Goal: Information Seeking & Learning: Find specific fact

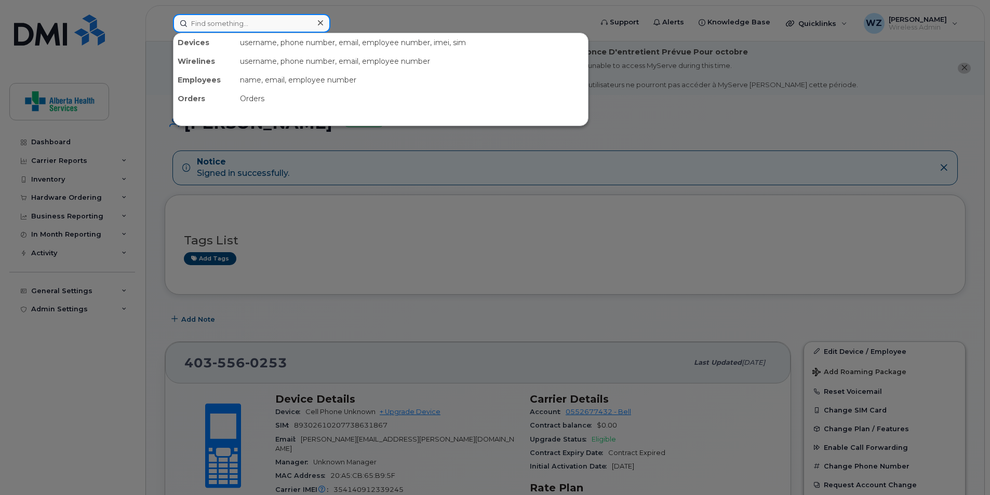
click at [206, 25] on input at bounding box center [251, 23] width 157 height 19
paste input "(403) 594-0183"
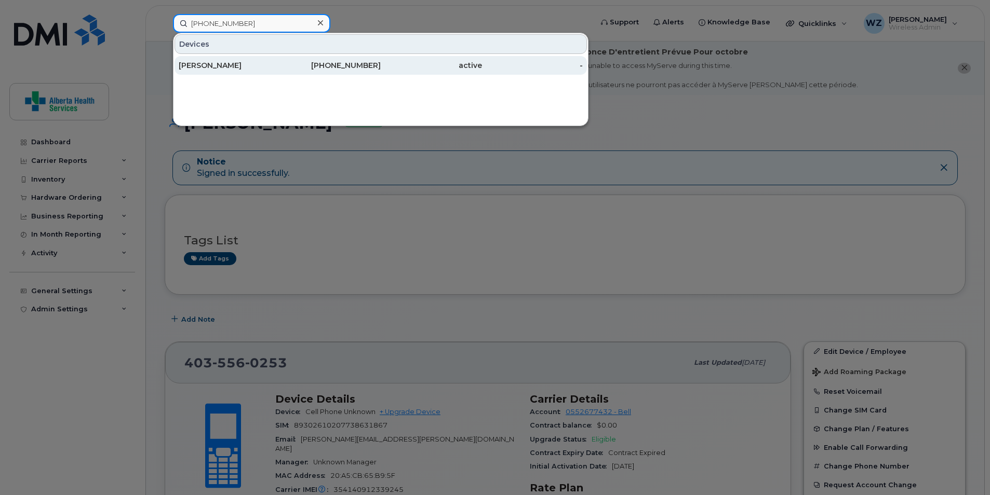
type input "(403) 594-0183"
click at [275, 71] on div "[PERSON_NAME]" at bounding box center [229, 65] width 101 height 19
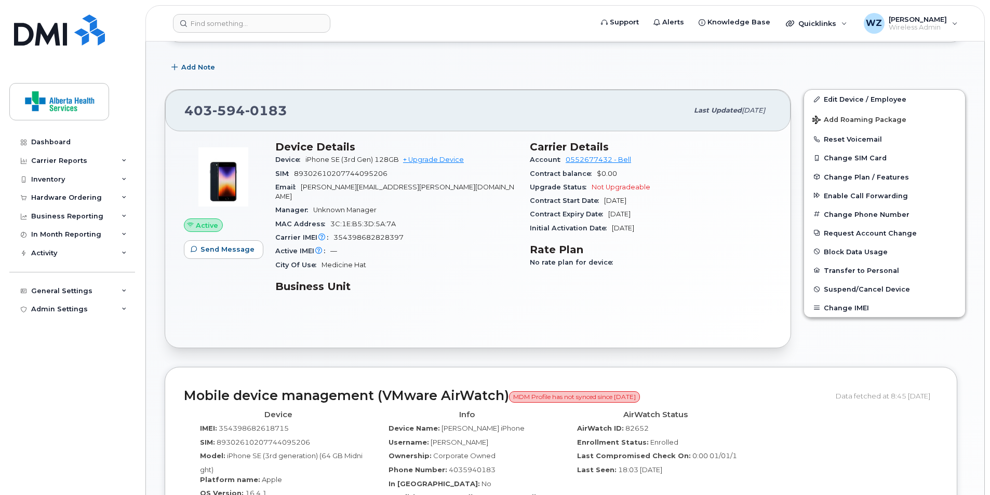
scroll to position [519, 0]
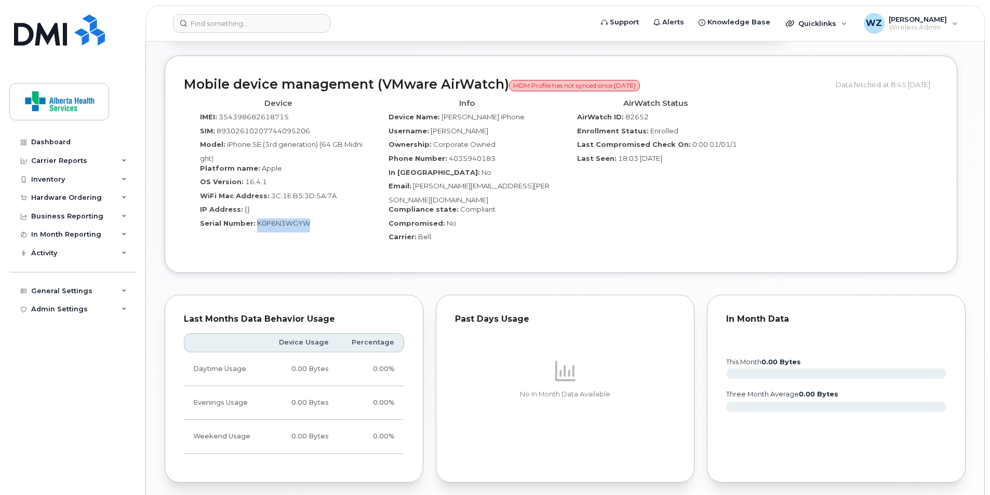
drag, startPoint x: 310, startPoint y: 212, endPoint x: 255, endPoint y: 215, distance: 55.1
click at [255, 219] on div "Serial Number: K0P6N3WGYW" at bounding box center [278, 226] width 173 height 14
drag, startPoint x: 255, startPoint y: 215, endPoint x: 263, endPoint y: 216, distance: 7.3
copy span "K0P6N3WGYW"
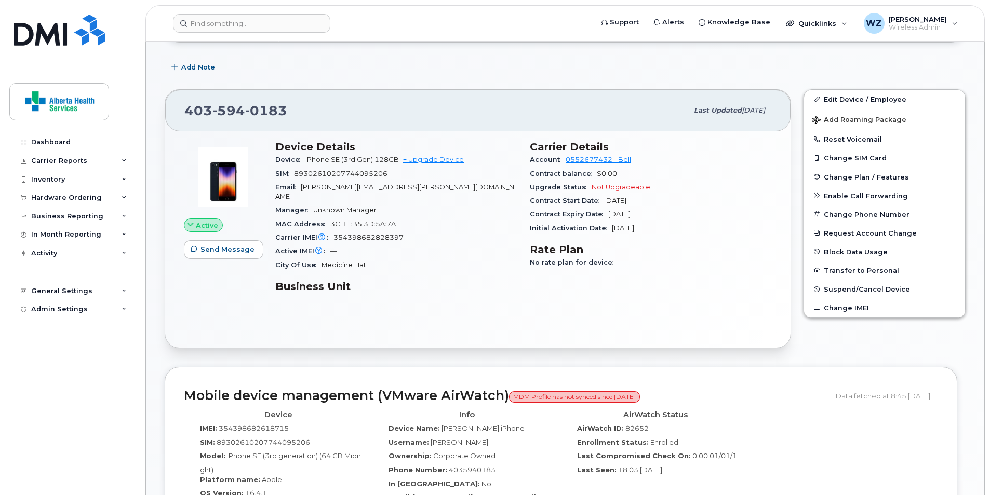
scroll to position [0, 0]
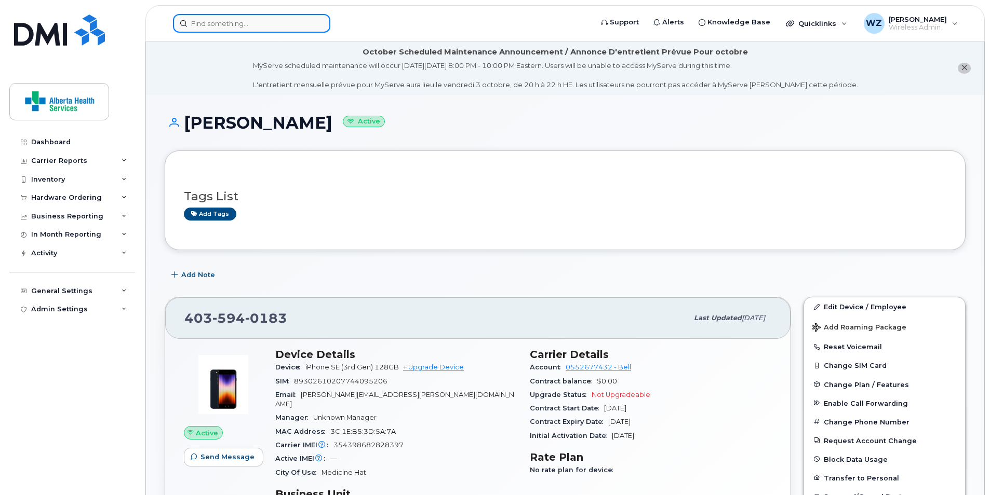
click at [236, 19] on input at bounding box center [251, 23] width 157 height 19
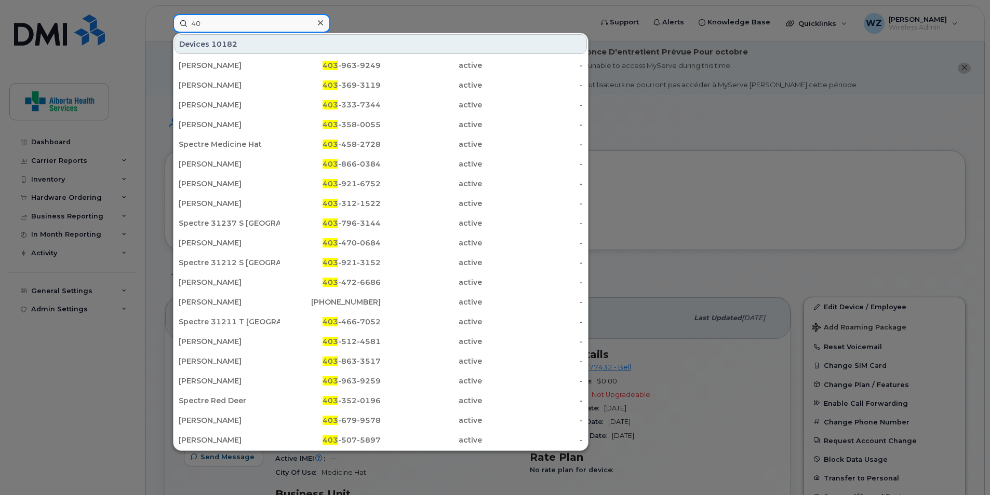
type input "4"
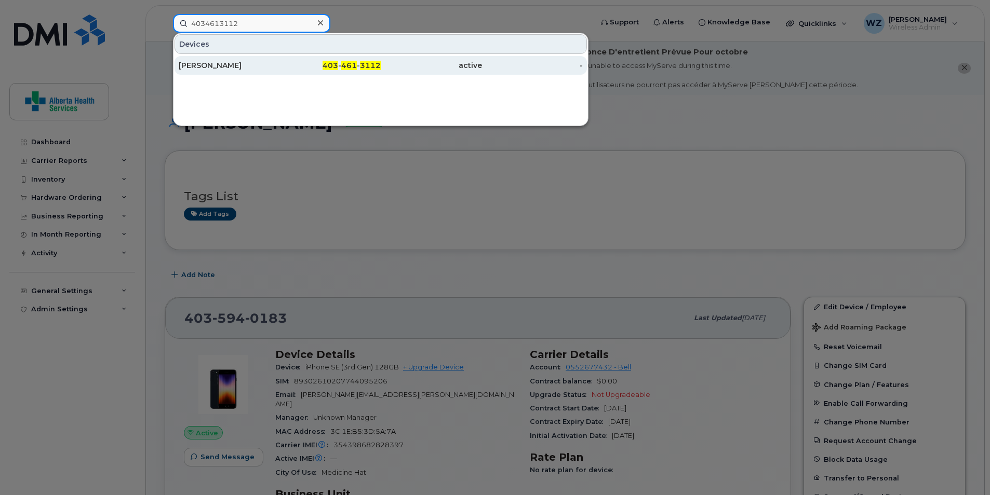
type input "4034613112"
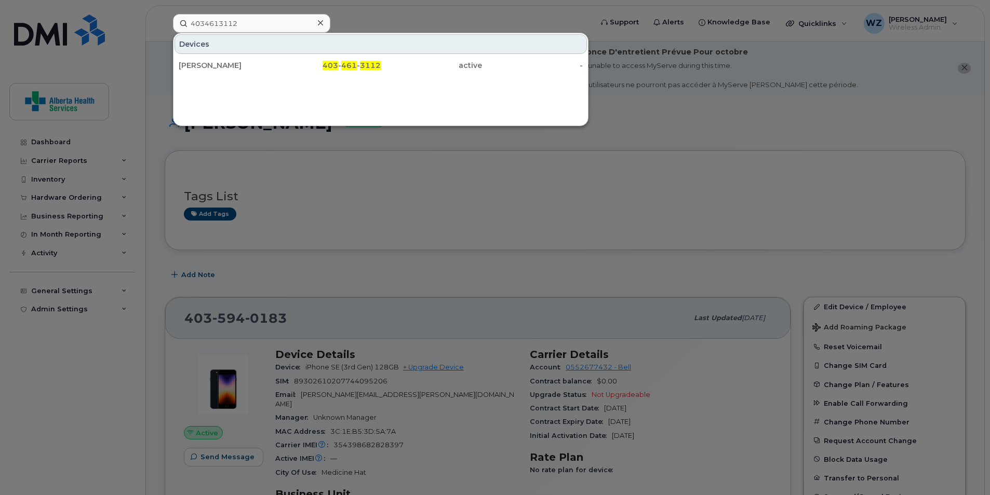
drag, startPoint x: 357, startPoint y: 61, endPoint x: 405, endPoint y: 130, distance: 84.3
click at [357, 61] on div "403 - 461 - 3112" at bounding box center [330, 65] width 101 height 10
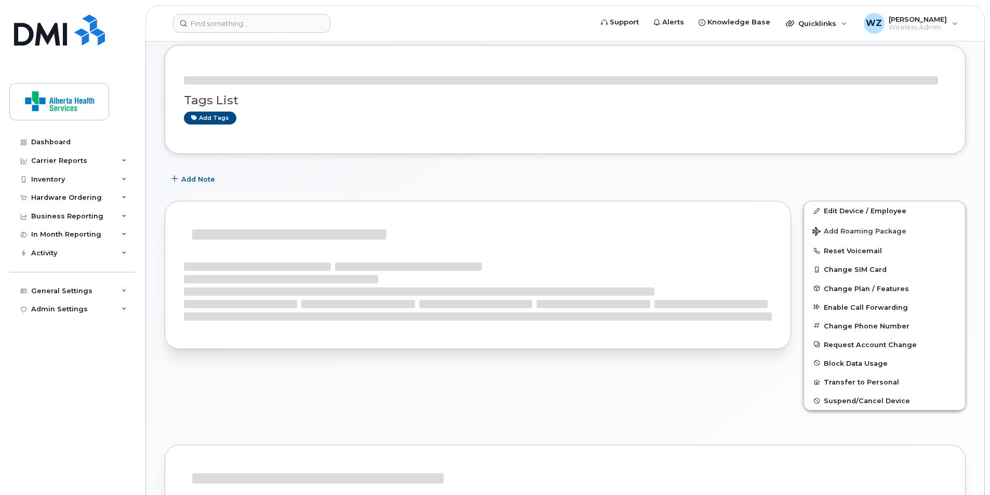
scroll to position [105, 0]
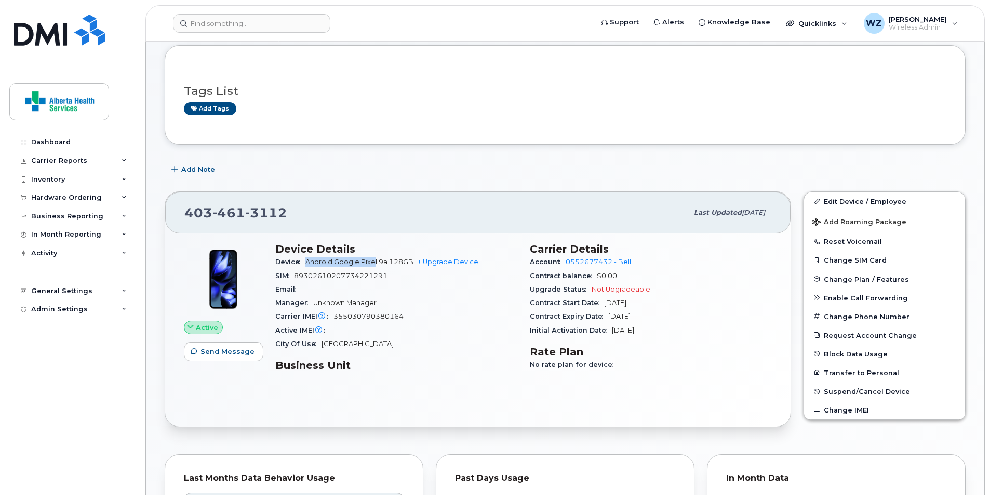
drag, startPoint x: 373, startPoint y: 265, endPoint x: 305, endPoint y: 262, distance: 67.6
click at [305, 262] on div "Device Android Google Pixel 9a 128GB + Upgrade Device" at bounding box center [396, 261] width 242 height 13
drag, startPoint x: 305, startPoint y: 262, endPoint x: 388, endPoint y: 315, distance: 98.8
click at [388, 315] on span "355030790380164" at bounding box center [368, 317] width 70 height 8
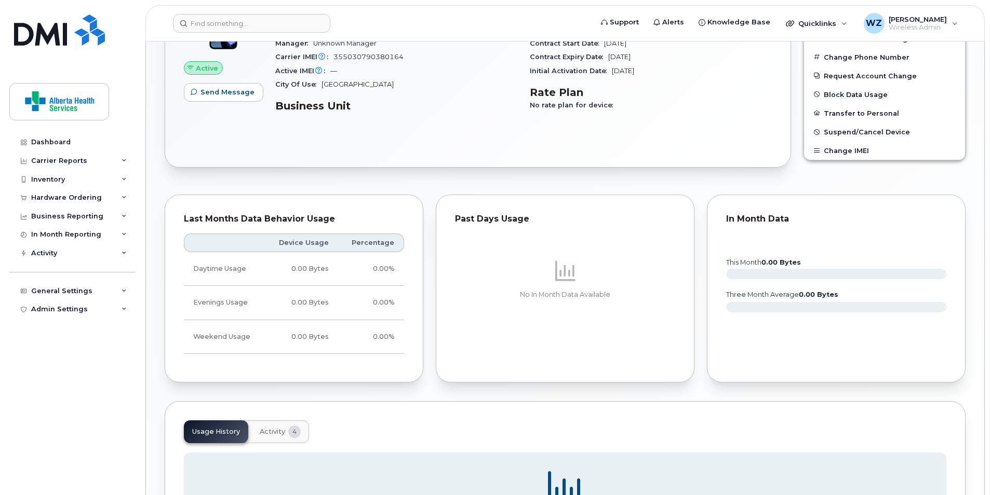
scroll to position [157, 0]
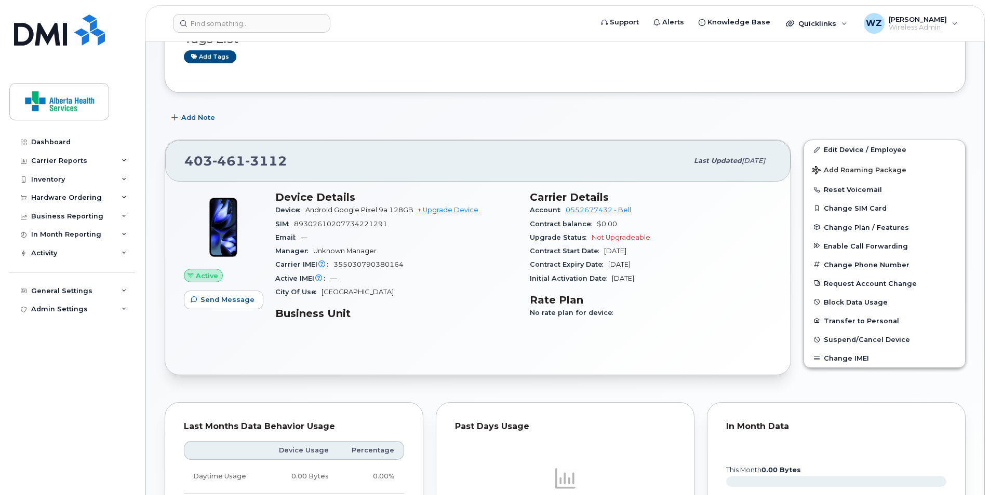
click at [391, 259] on div "Carrier IMEI Carrier IMEI is reported during the last billing cycle or change o…" at bounding box center [396, 264] width 242 height 13
click at [350, 248] on span "Unknown Manager" at bounding box center [344, 251] width 63 height 8
click at [353, 222] on span "89302610207734221291" at bounding box center [340, 224] width 93 height 8
click at [356, 208] on span "Android Google Pixel 9a 128GB" at bounding box center [359, 210] width 108 height 8
click at [709, 249] on div "Contract Start Date Sep 25, 2025" at bounding box center [651, 251] width 242 height 13
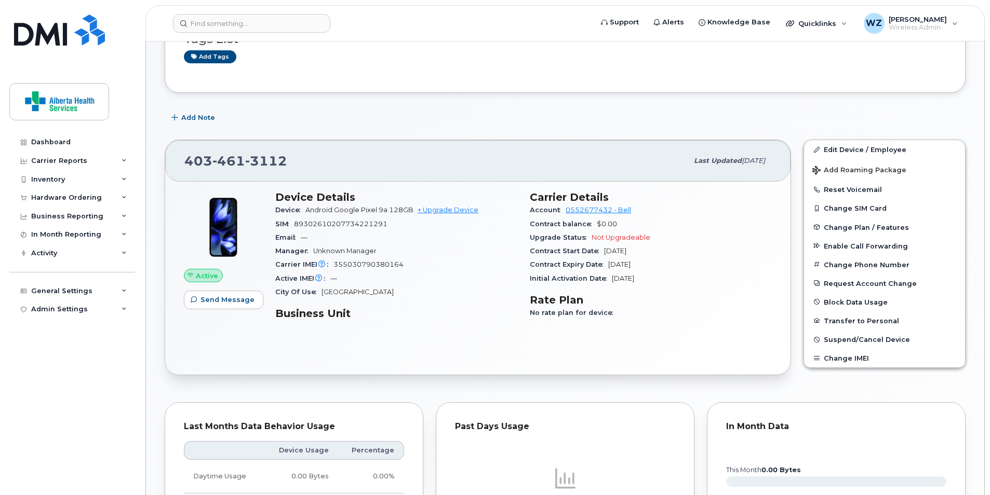
scroll to position [0, 0]
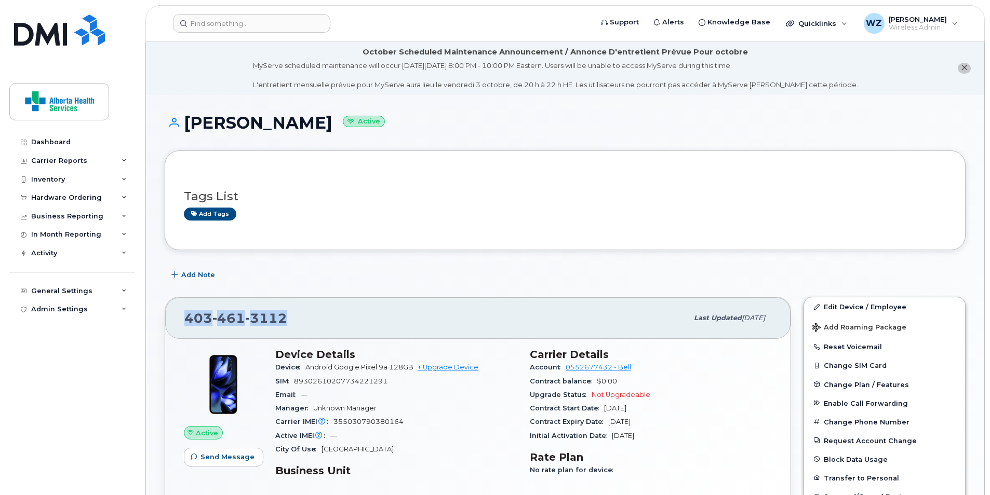
drag, startPoint x: 293, startPoint y: 322, endPoint x: 187, endPoint y: 324, distance: 105.9
click at [187, 324] on div "403 461 3112" at bounding box center [435, 318] width 503 height 22
copy span "403 461 3112"
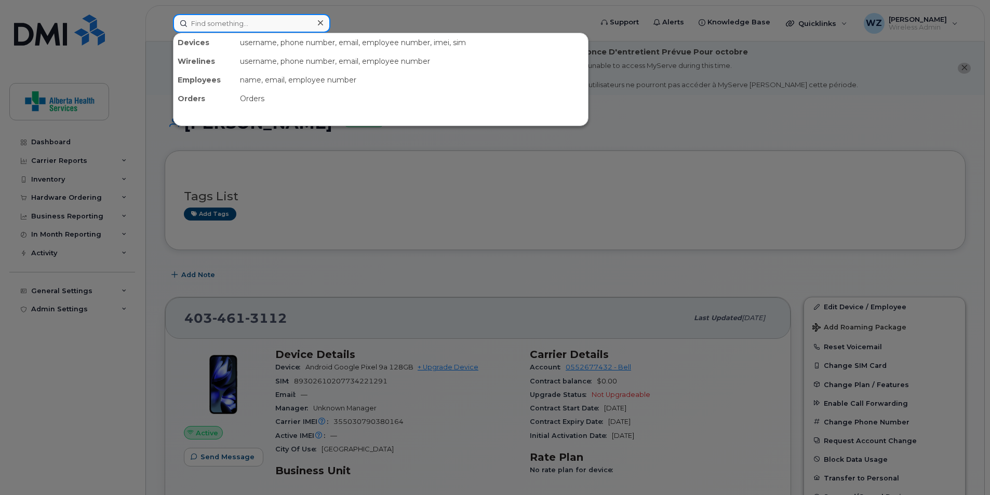
paste input "5878948879"
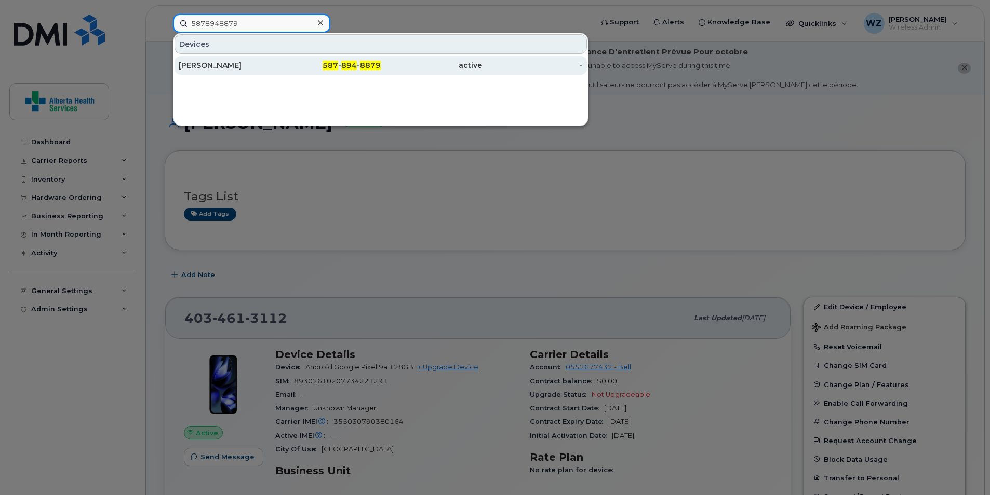
type input "5878948879"
click at [310, 70] on div "587 - 894 - 8879" at bounding box center [330, 65] width 101 height 10
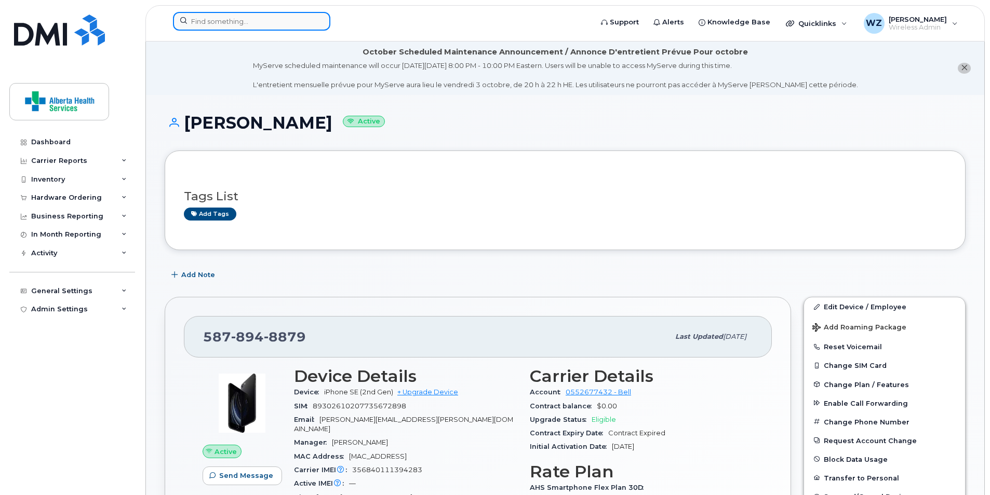
click at [245, 21] on input at bounding box center [251, 21] width 157 height 19
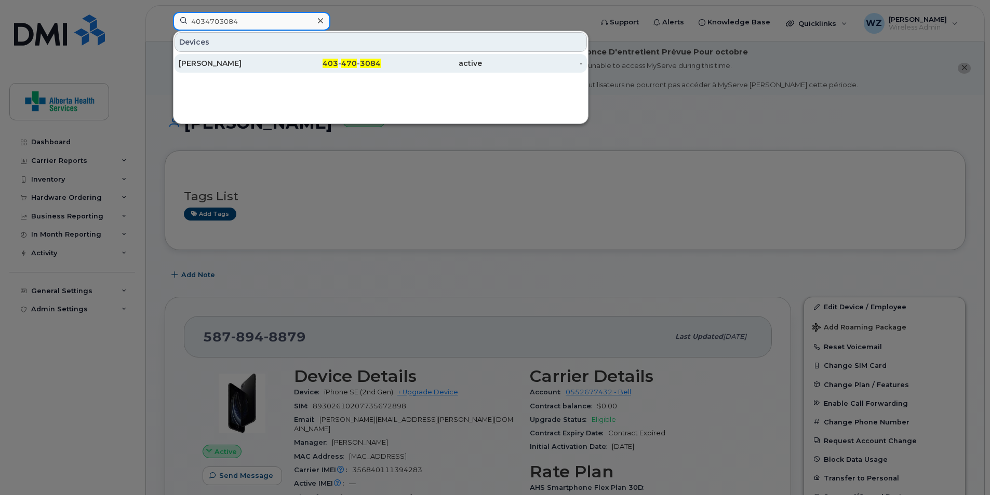
type input "4034703084"
click at [335, 71] on div "403 - 470 - 3084" at bounding box center [330, 63] width 101 height 19
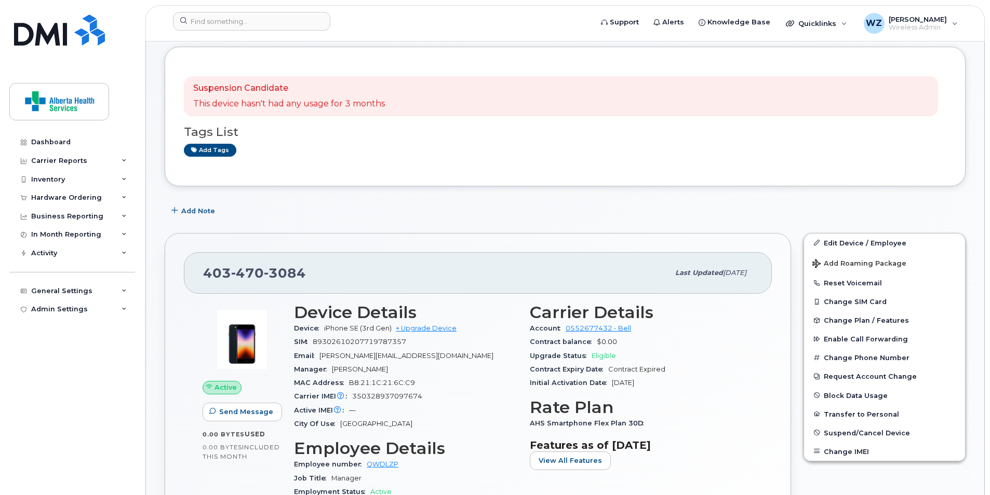
scroll to position [260, 0]
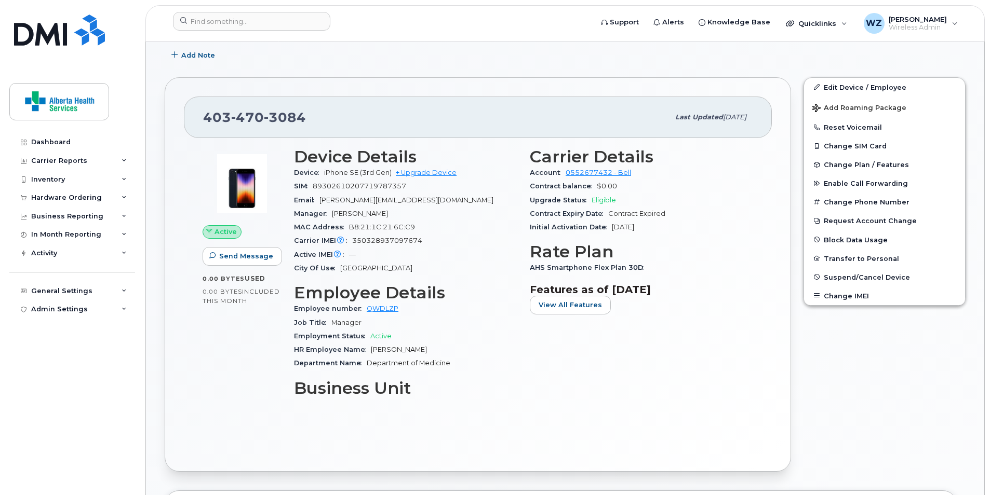
drag, startPoint x: 657, startPoint y: 227, endPoint x: 599, endPoint y: 225, distance: 58.2
click at [599, 225] on div "Initial Activation Date [DATE]" at bounding box center [641, 227] width 223 height 13
drag, startPoint x: 599, startPoint y: 225, endPoint x: 555, endPoint y: 227, distance: 44.2
click at [555, 227] on span "Initial Activation Date" at bounding box center [571, 227] width 82 height 8
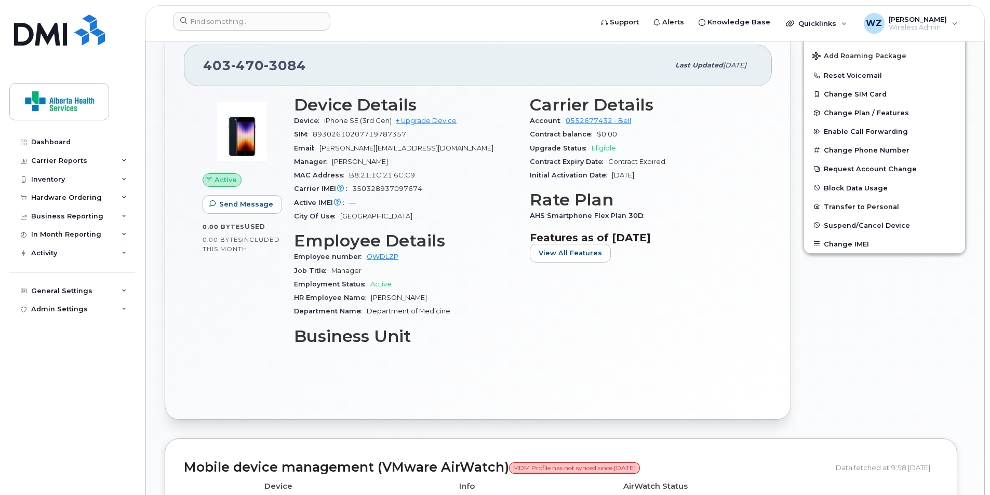
scroll to position [52, 0]
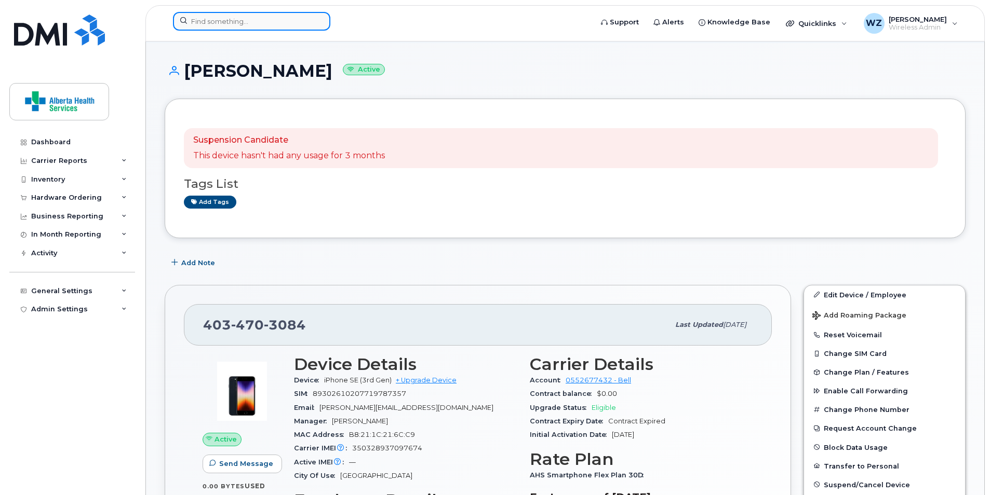
click at [240, 21] on input at bounding box center [251, 21] width 157 height 19
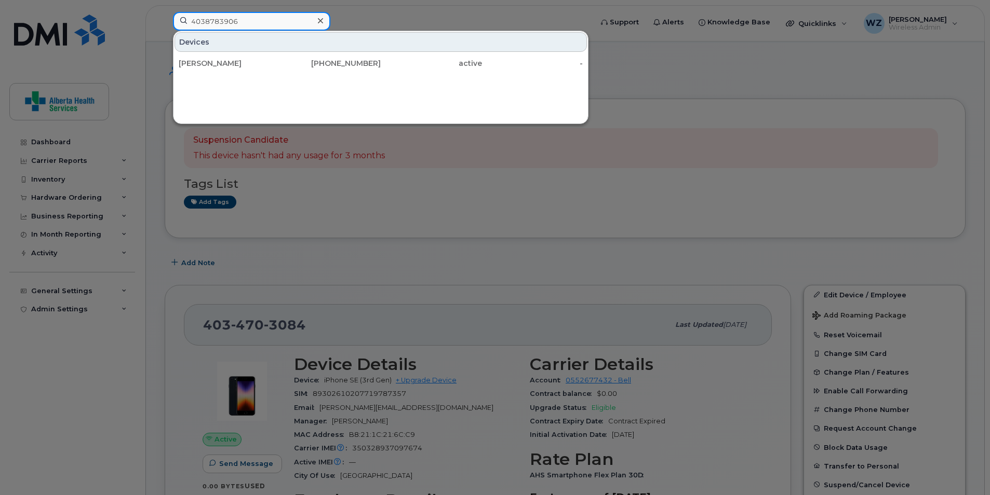
type input "4038783906"
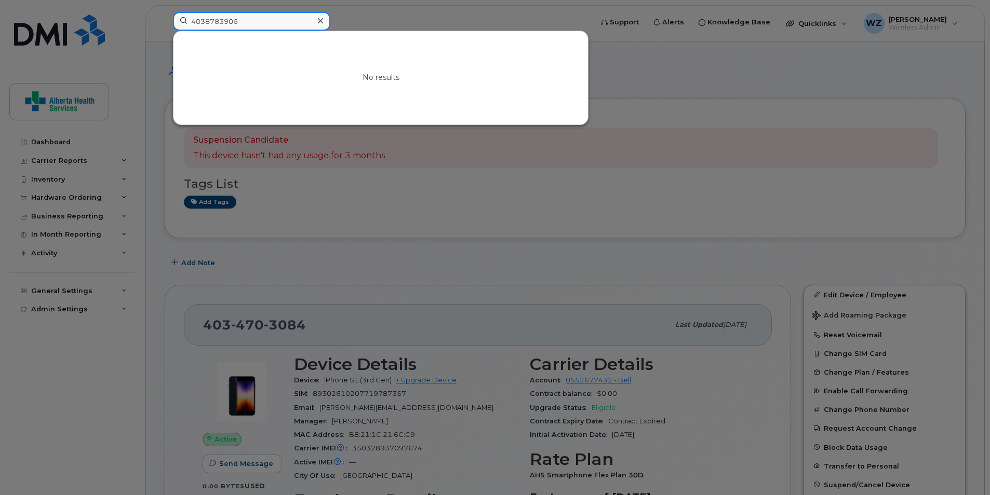
drag, startPoint x: 247, startPoint y: 16, endPoint x: 159, endPoint y: 18, distance: 87.8
click at [165, 18] on div "4038783906 No results" at bounding box center [379, 23] width 429 height 23
click at [317, 19] on div at bounding box center [320, 20] width 15 height 15
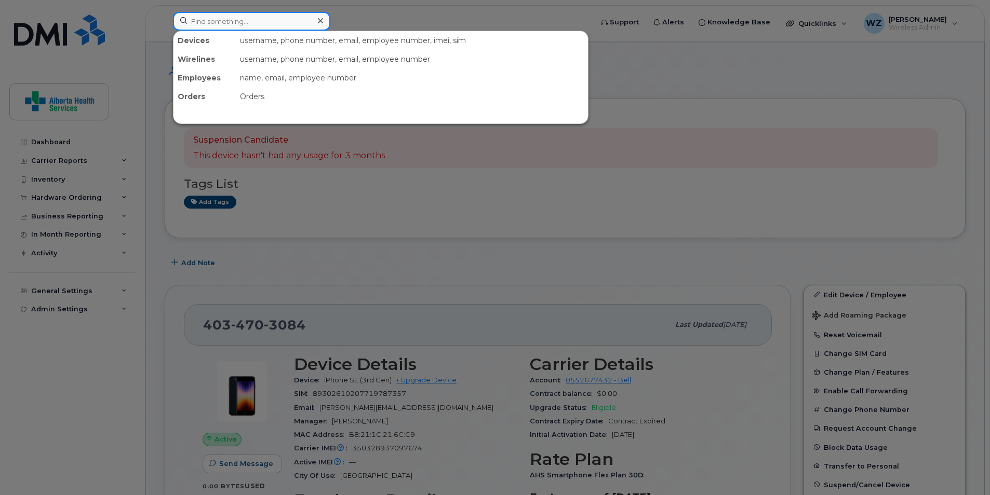
paste input "[PHONE_NUMBER]"
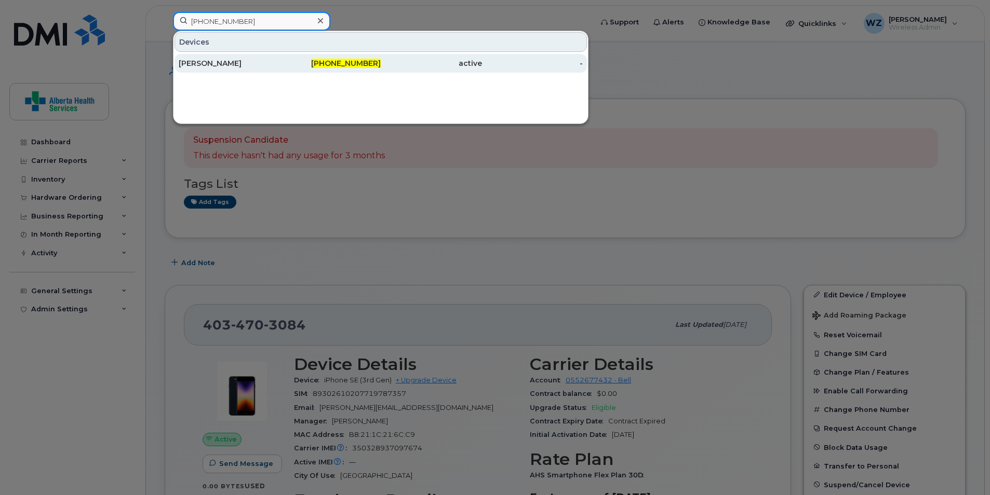
type input "[PHONE_NUMBER]"
click at [207, 63] on div "[PERSON_NAME]" at bounding box center [229, 63] width 101 height 10
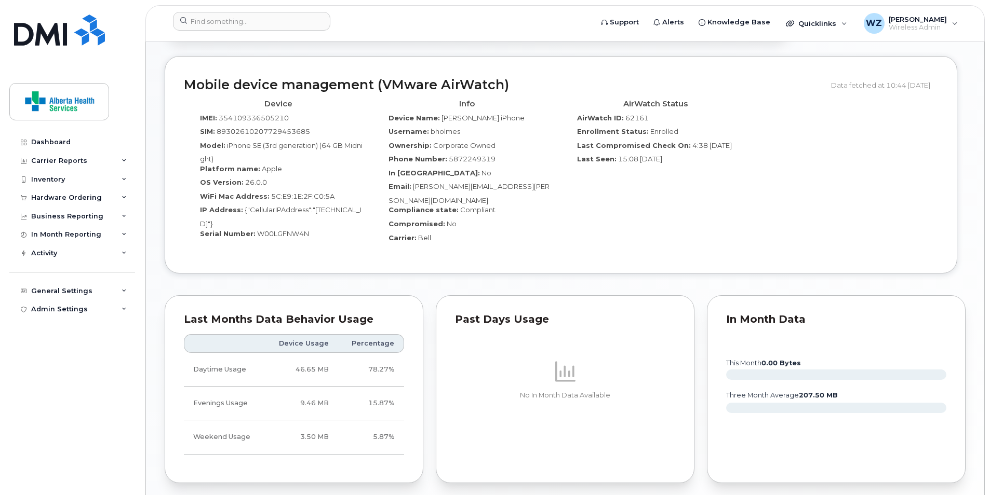
scroll to position [727, 0]
